Goal: Information Seeking & Learning: Learn about a topic

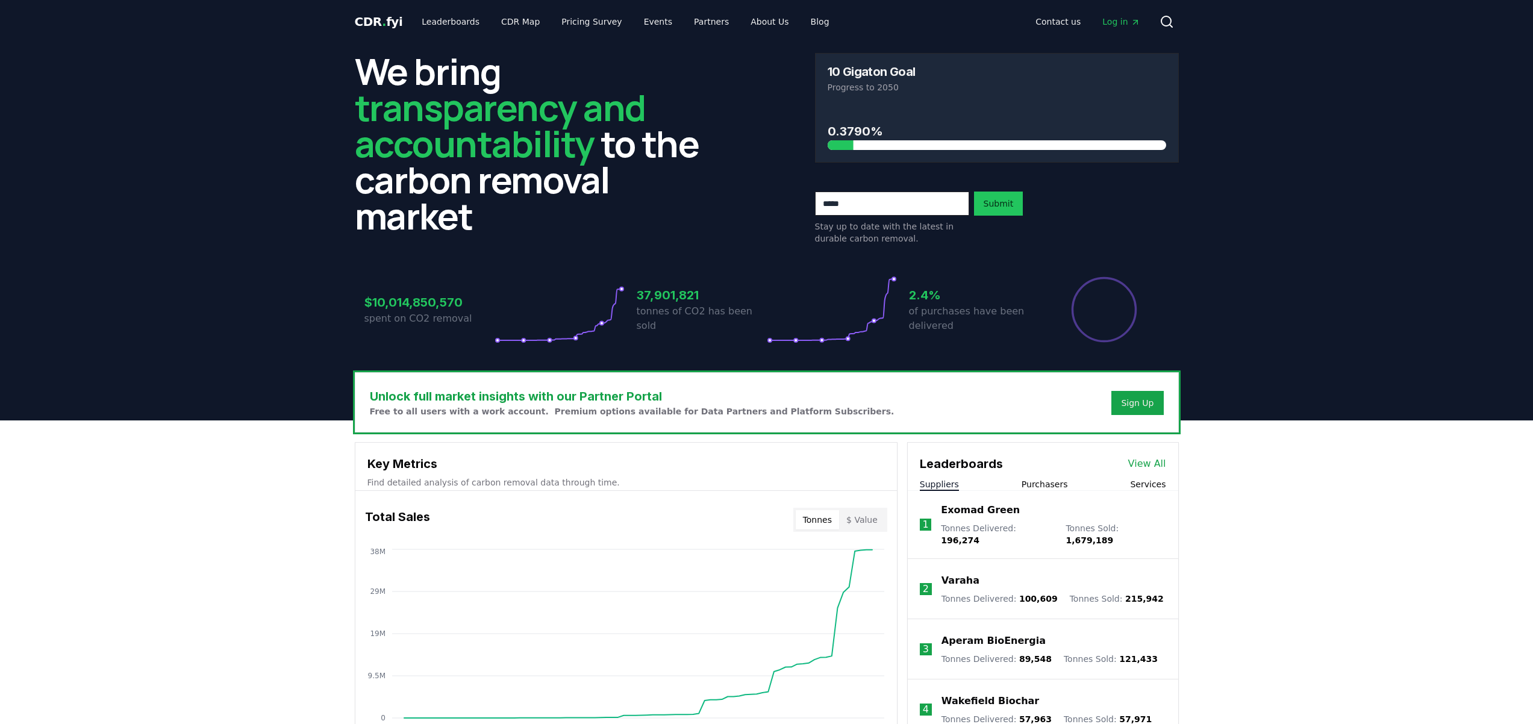
click at [1106, 21] on span "Log in" at bounding box center [1120, 22] width 37 height 12
click at [462, 25] on link "Leaderboards" at bounding box center [450, 22] width 77 height 22
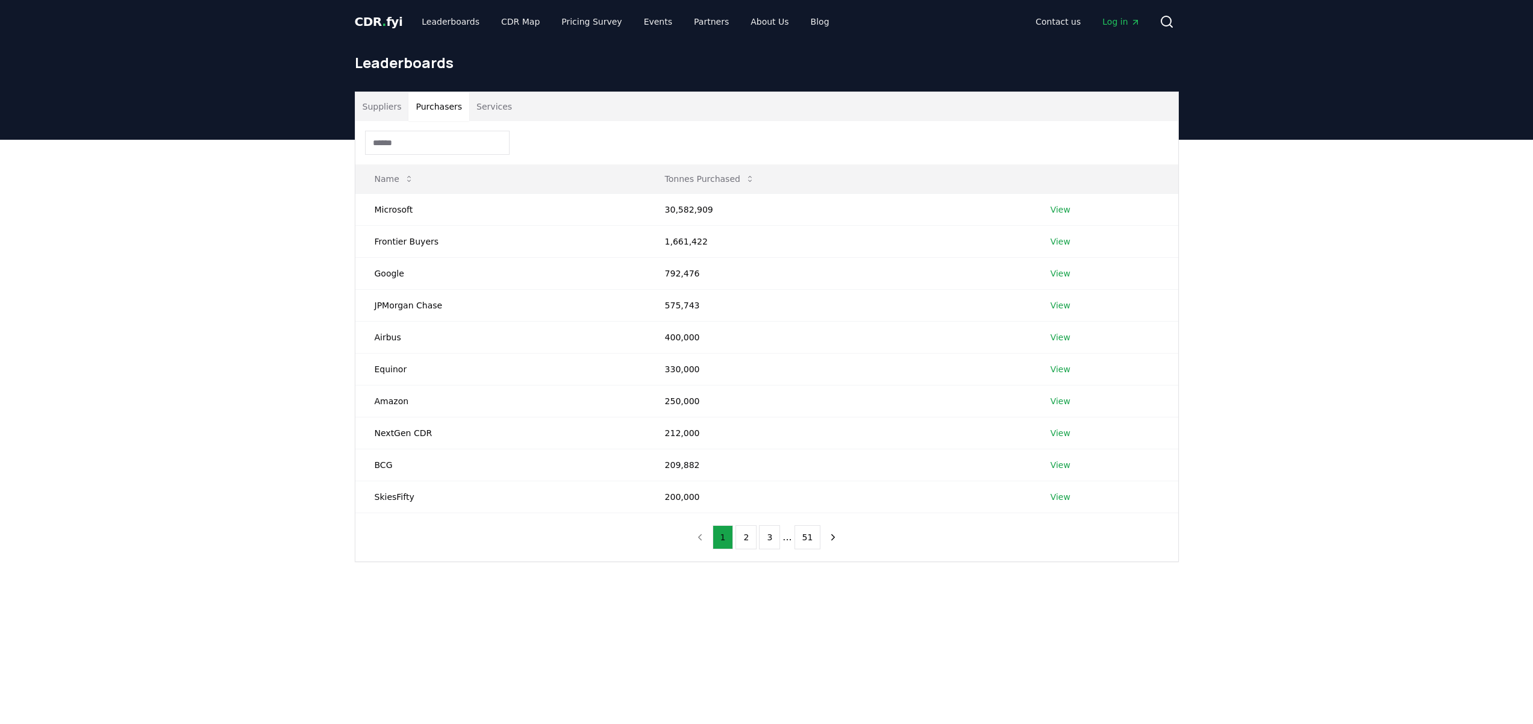
click at [440, 104] on button "Purchasers" at bounding box center [438, 106] width 61 height 29
click at [476, 115] on button "Services" at bounding box center [494, 106] width 50 height 29
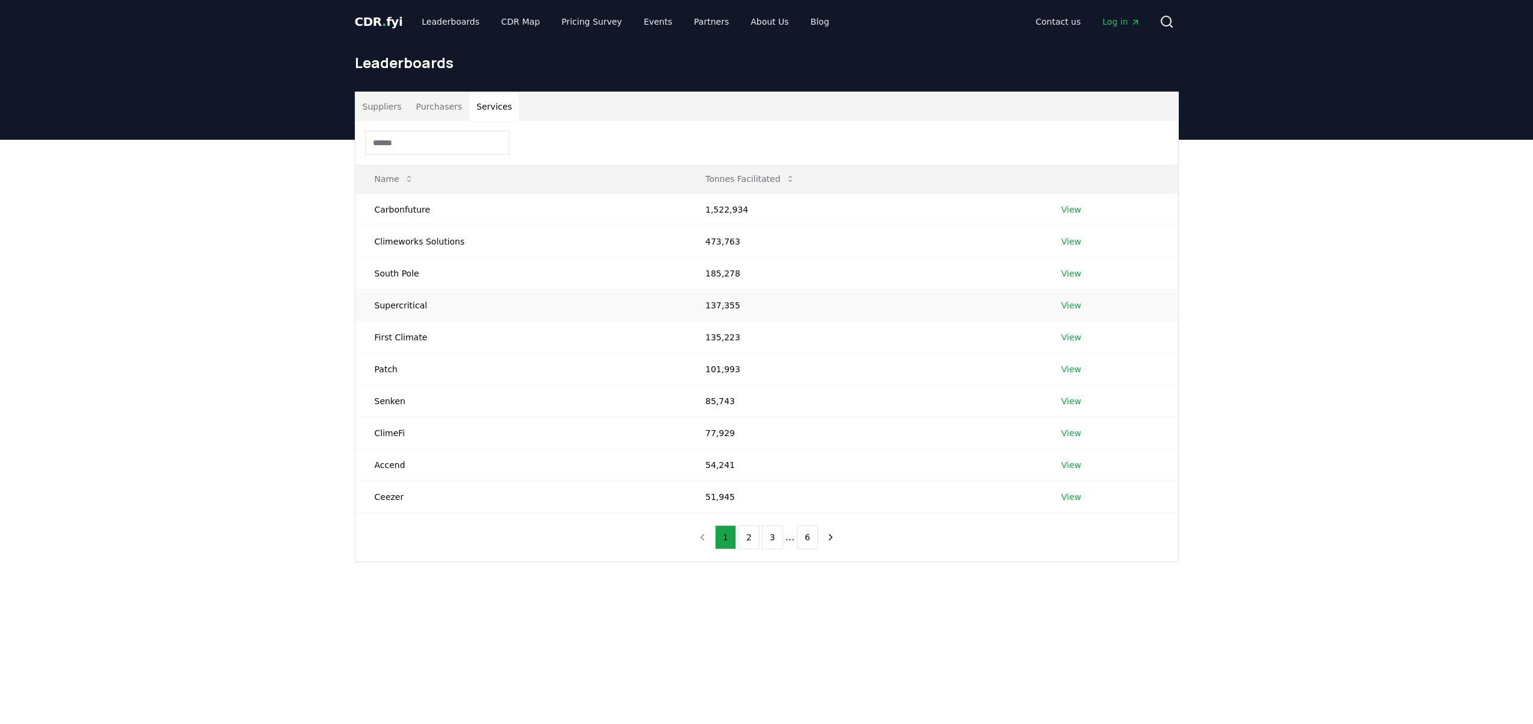
click at [1073, 305] on link "View" at bounding box center [1071, 305] width 20 height 12
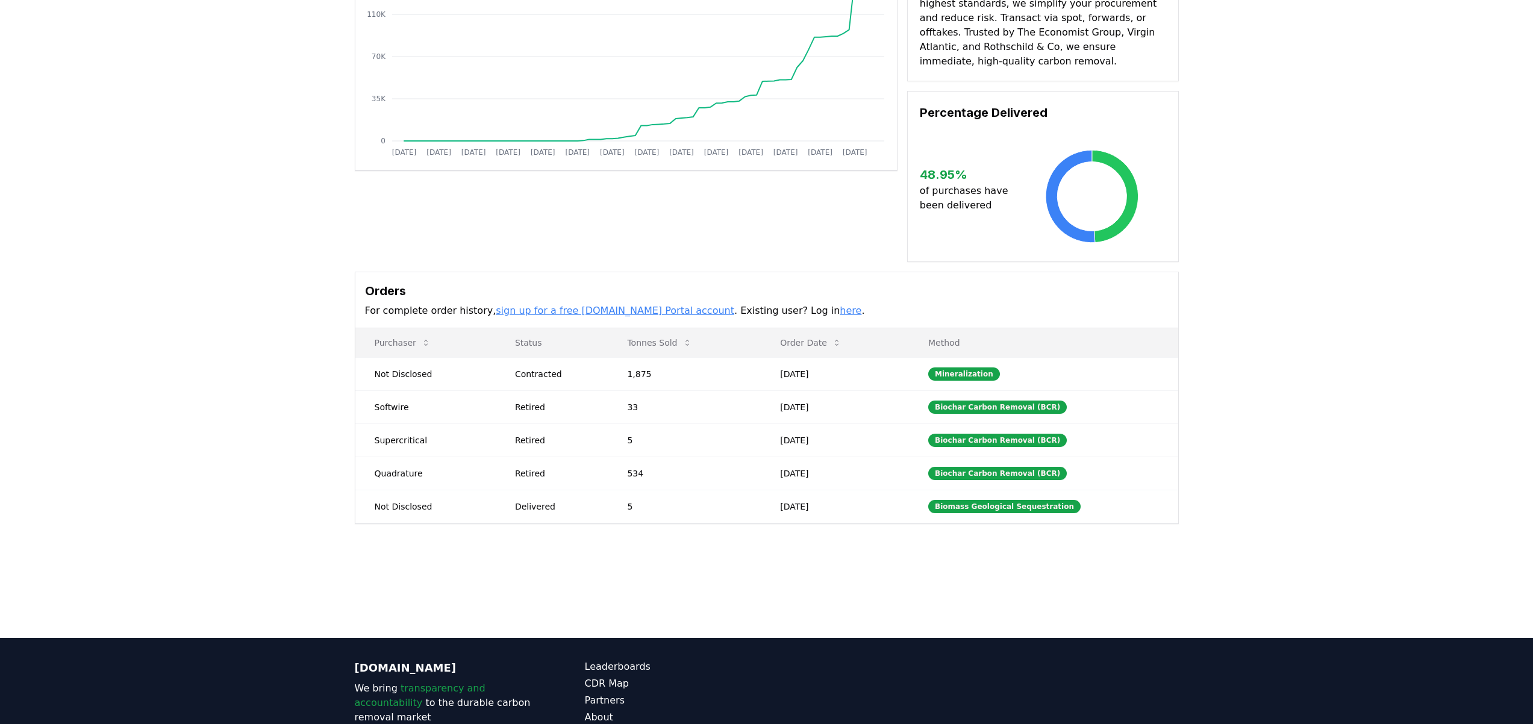
scroll to position [5, 0]
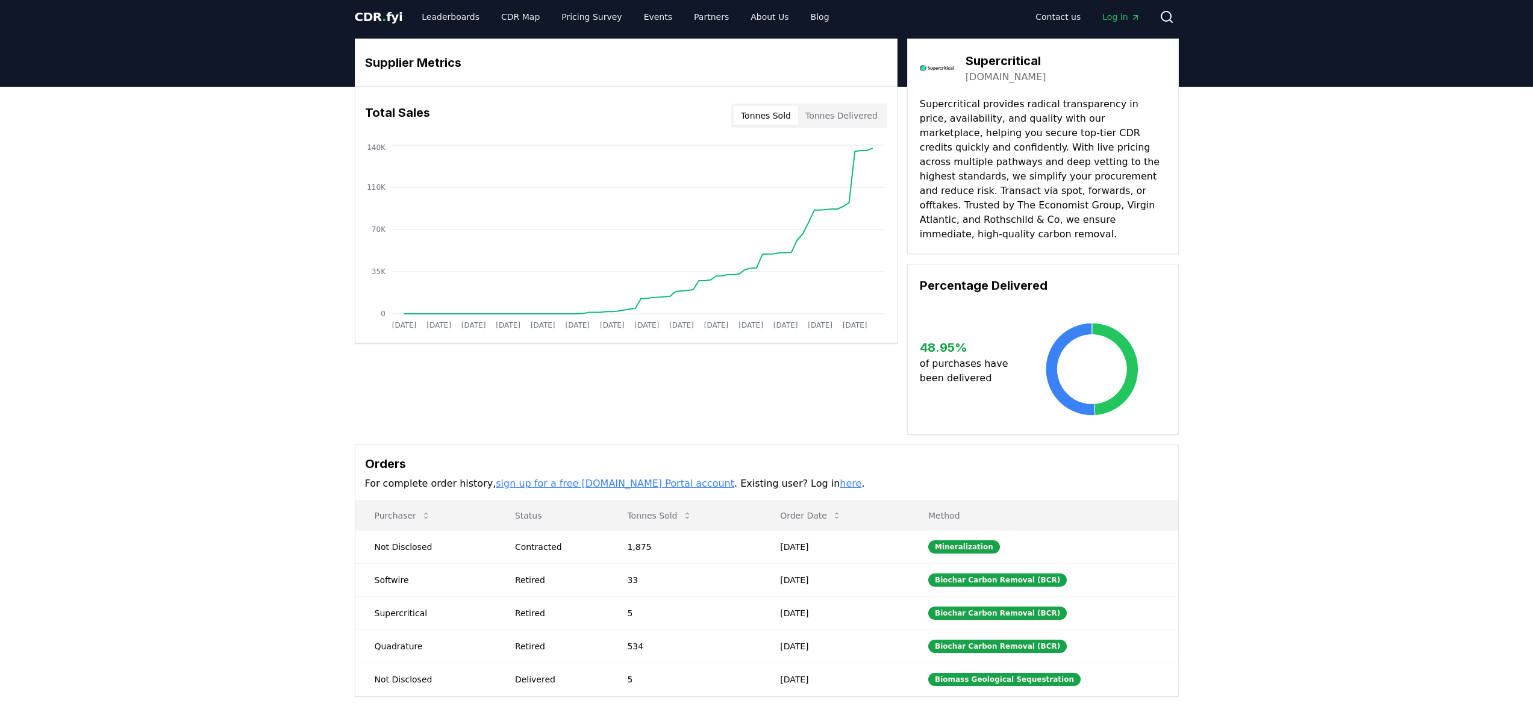
click at [479, 19] on ul "Leaderboards CDR Map Pricing Survey Events Partners About Us Blog" at bounding box center [625, 17] width 426 height 22
click at [461, 20] on link "Leaderboards" at bounding box center [450, 17] width 77 height 22
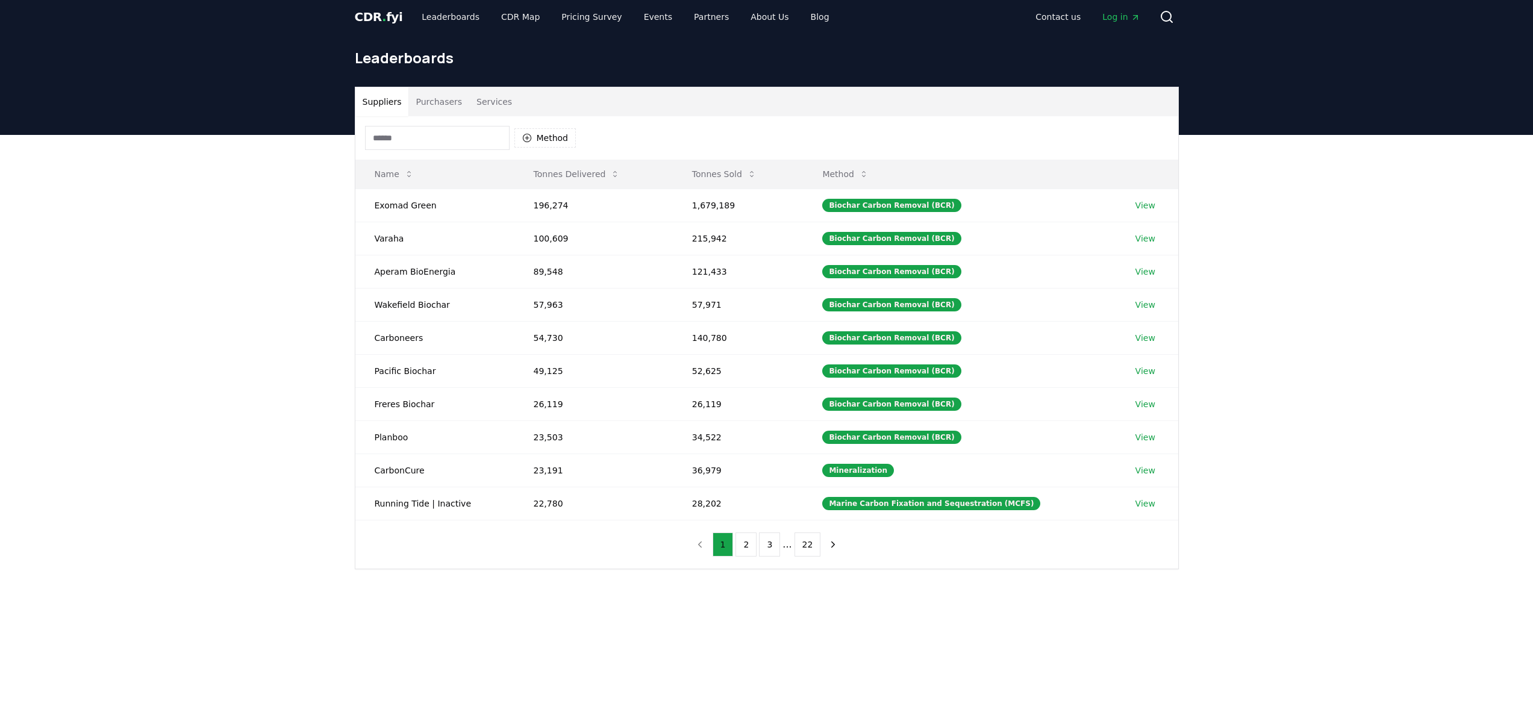
click at [478, 91] on button "Services" at bounding box center [494, 101] width 50 height 29
